Goal: Information Seeking & Learning: Check status

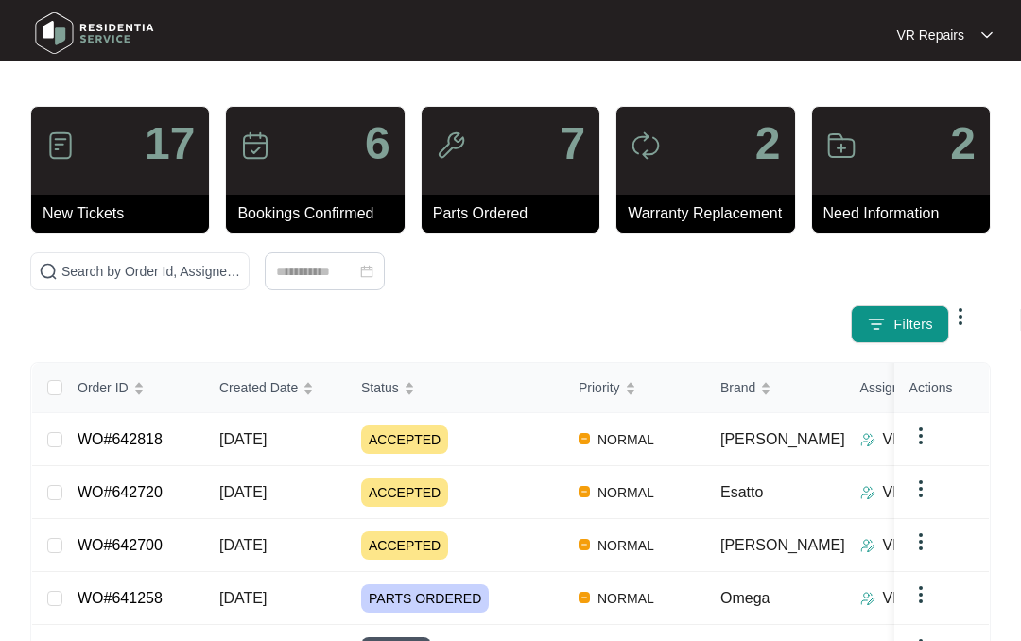
scroll to position [104, 0]
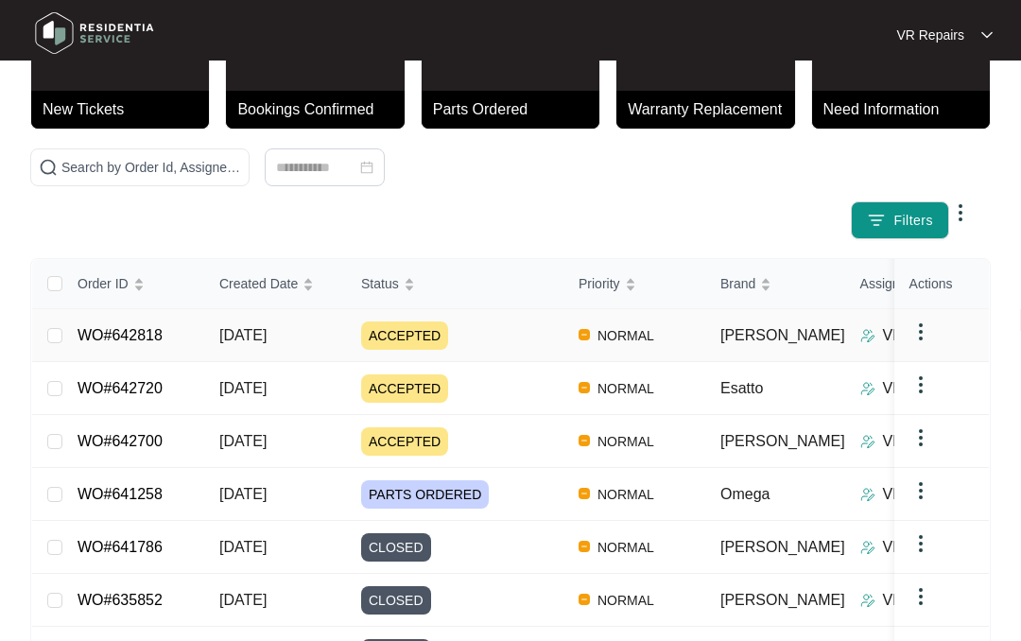
click at [190, 338] on td "WO#642818" at bounding box center [133, 335] width 142 height 53
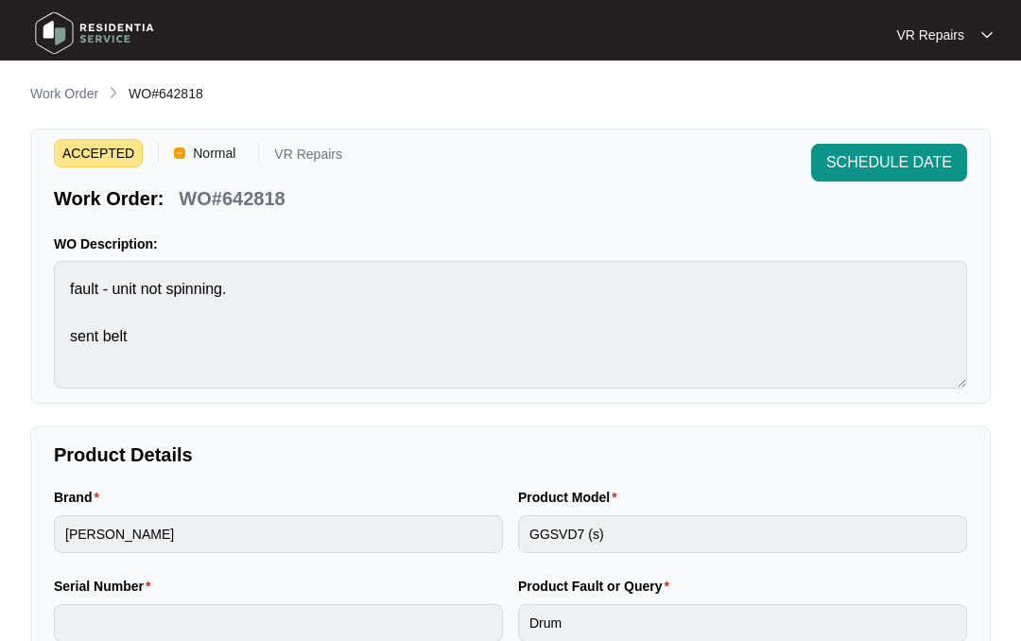
click at [69, 89] on p "Work Order" at bounding box center [64, 93] width 68 height 19
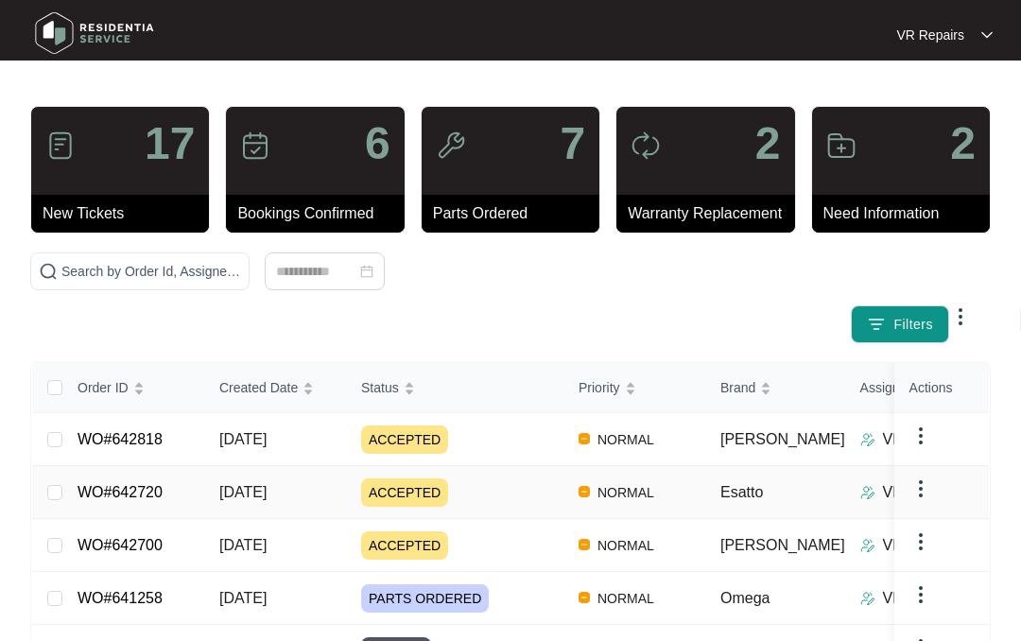
click at [163, 484] on link "WO#642720" at bounding box center [120, 492] width 85 height 16
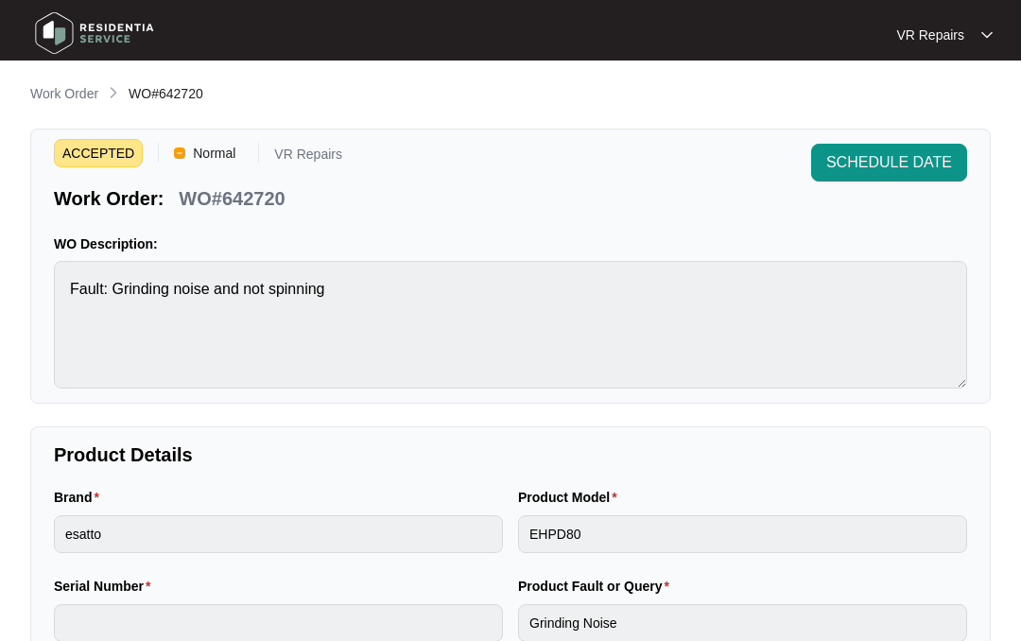
click at [64, 94] on p "Work Order" at bounding box center [64, 93] width 68 height 19
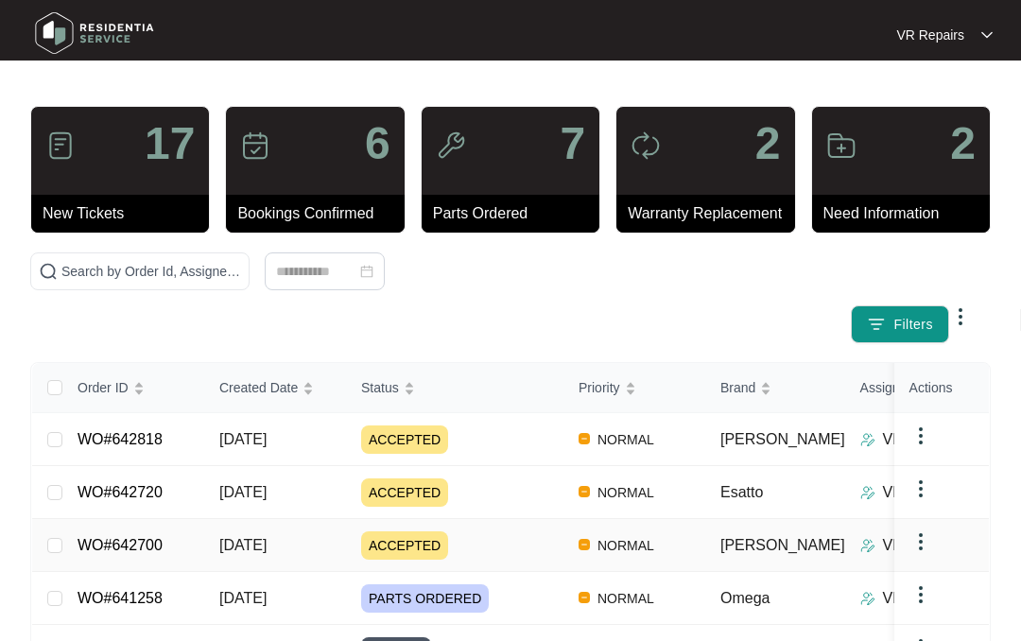
click at [149, 549] on link "WO#642700" at bounding box center [120, 545] width 85 height 16
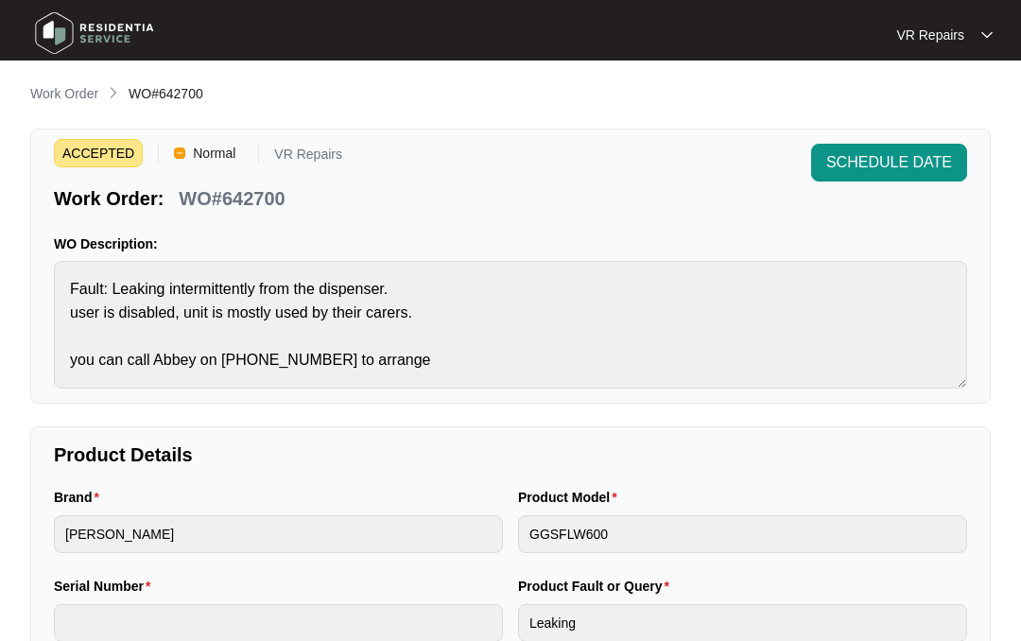
click at [73, 92] on p "Work Order" at bounding box center [64, 93] width 68 height 19
